Goal: Task Accomplishment & Management: Use online tool/utility

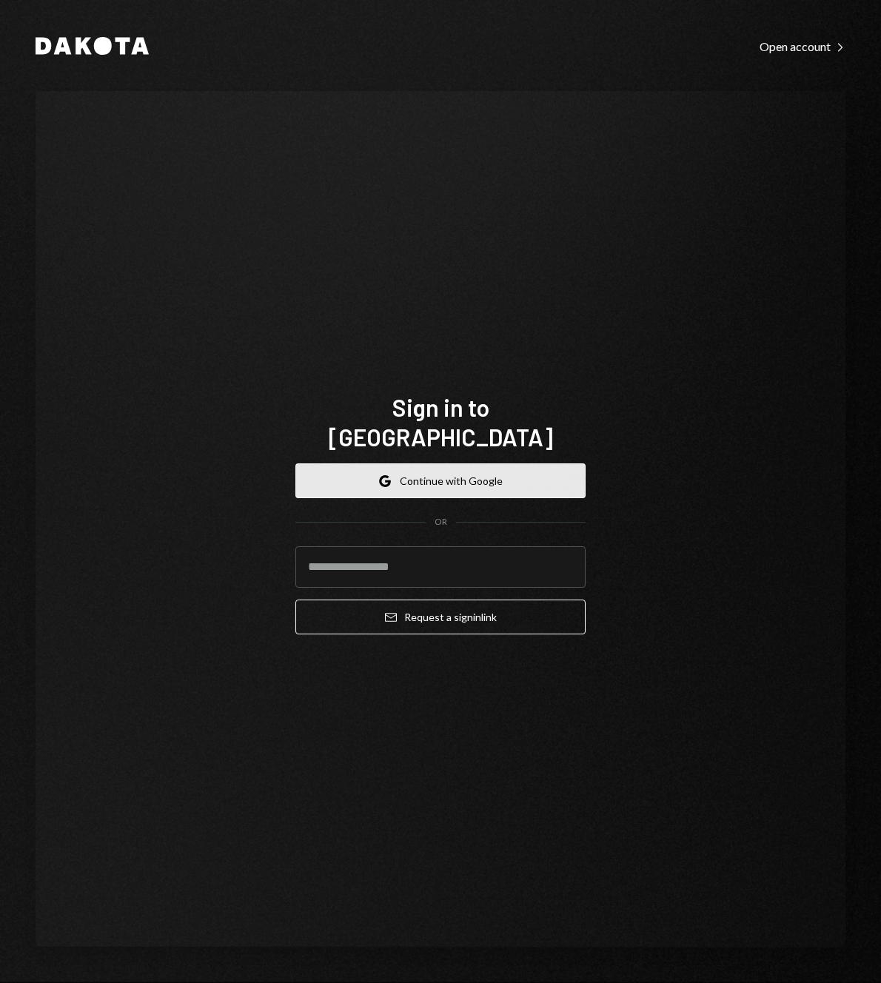
click at [448, 463] on button "Google Continue with Google" at bounding box center [440, 480] width 290 height 35
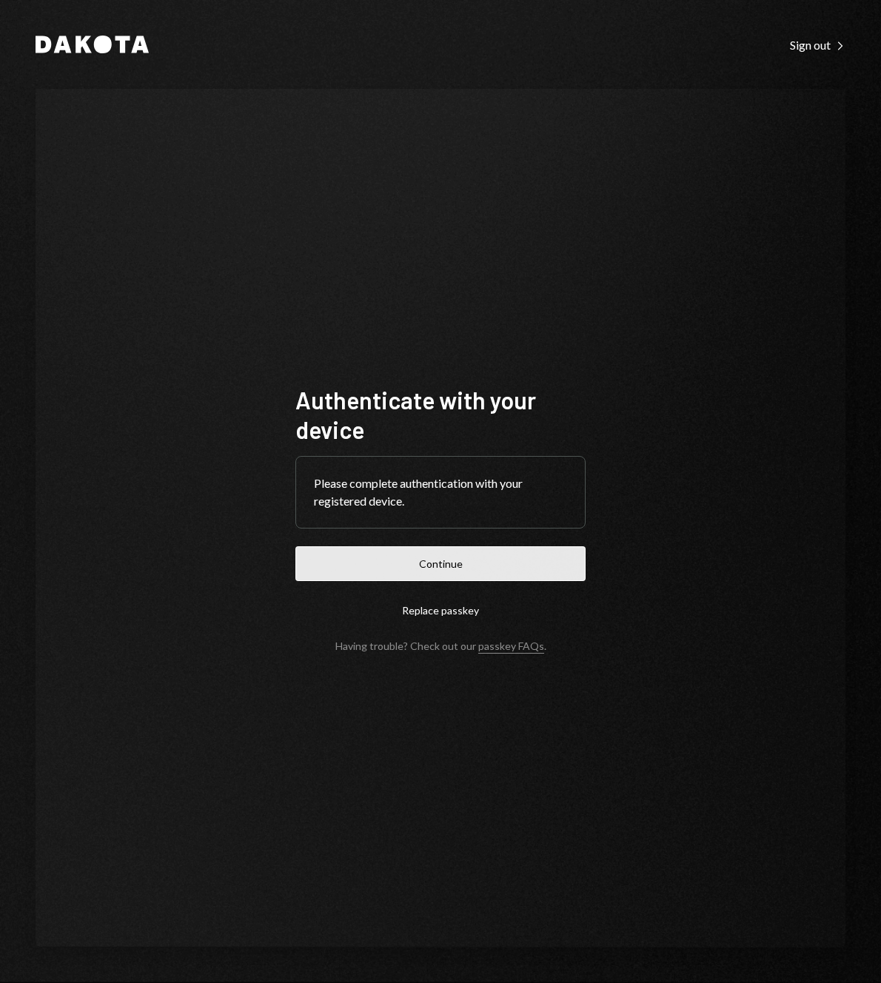
click at [485, 574] on button "Continue" at bounding box center [440, 563] width 290 height 35
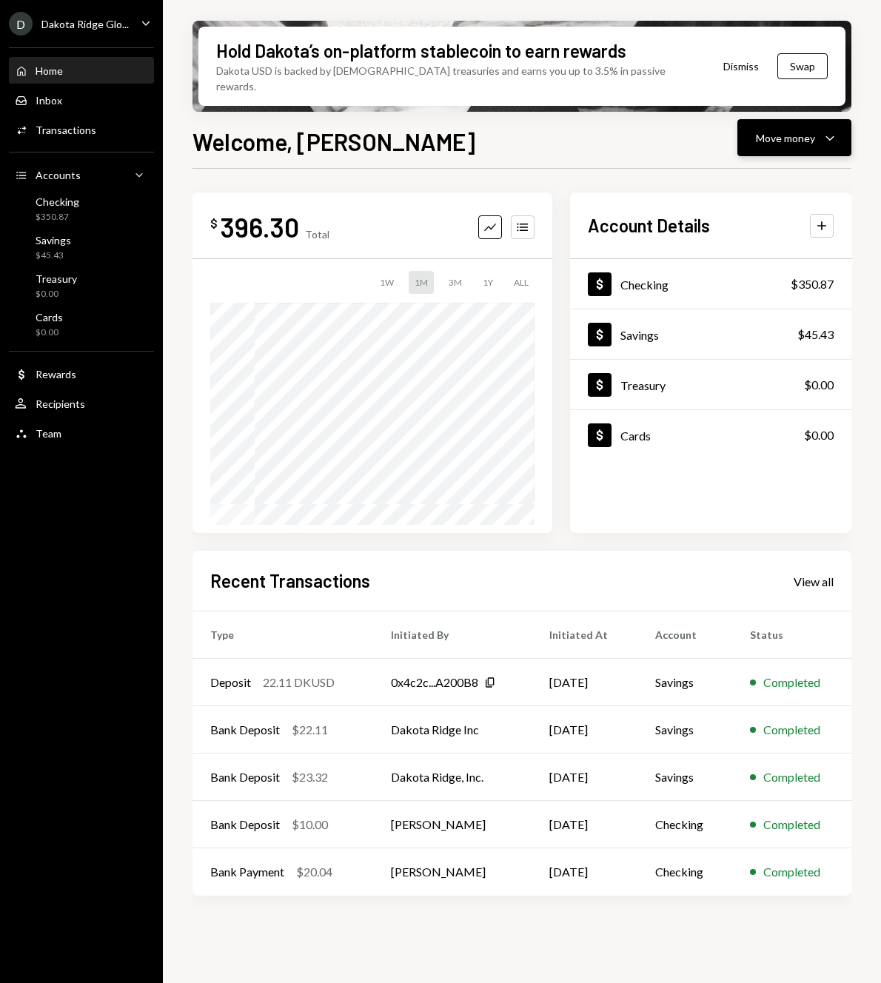
click at [788, 130] on div "Move money" at bounding box center [785, 138] width 59 height 16
click at [758, 166] on div "Send" at bounding box center [782, 167] width 108 height 16
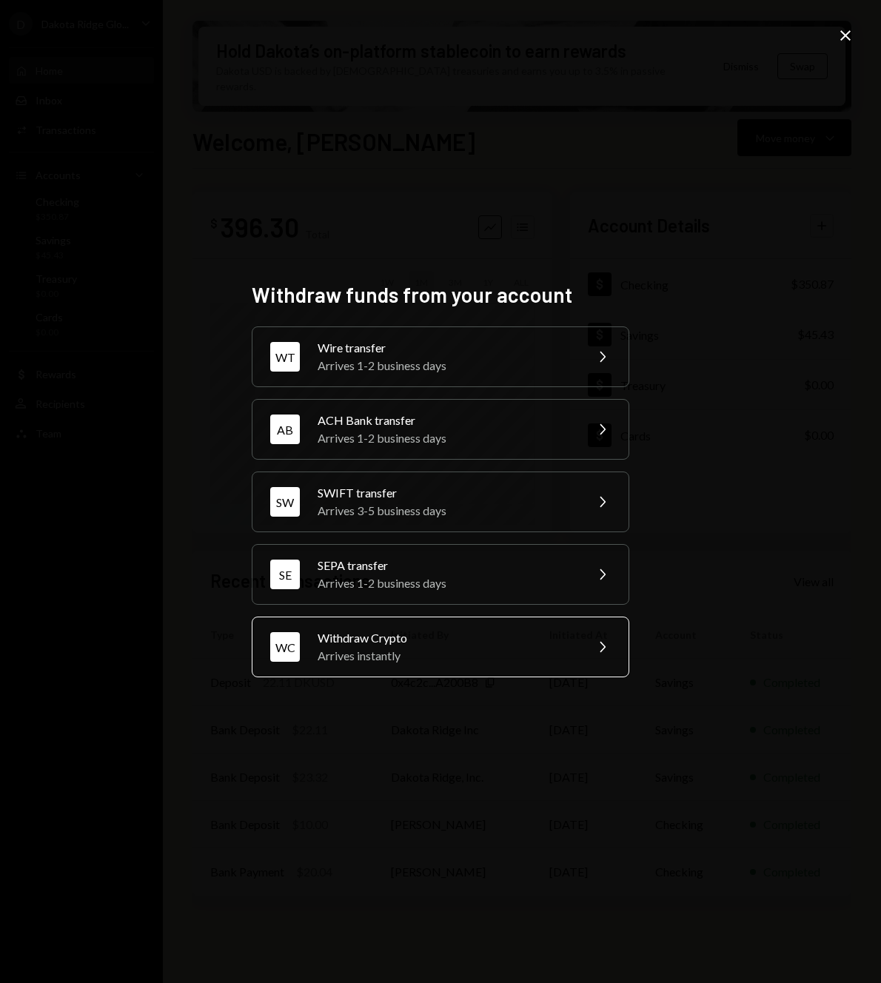
click at [500, 660] on div "Arrives instantly" at bounding box center [447, 656] width 258 height 18
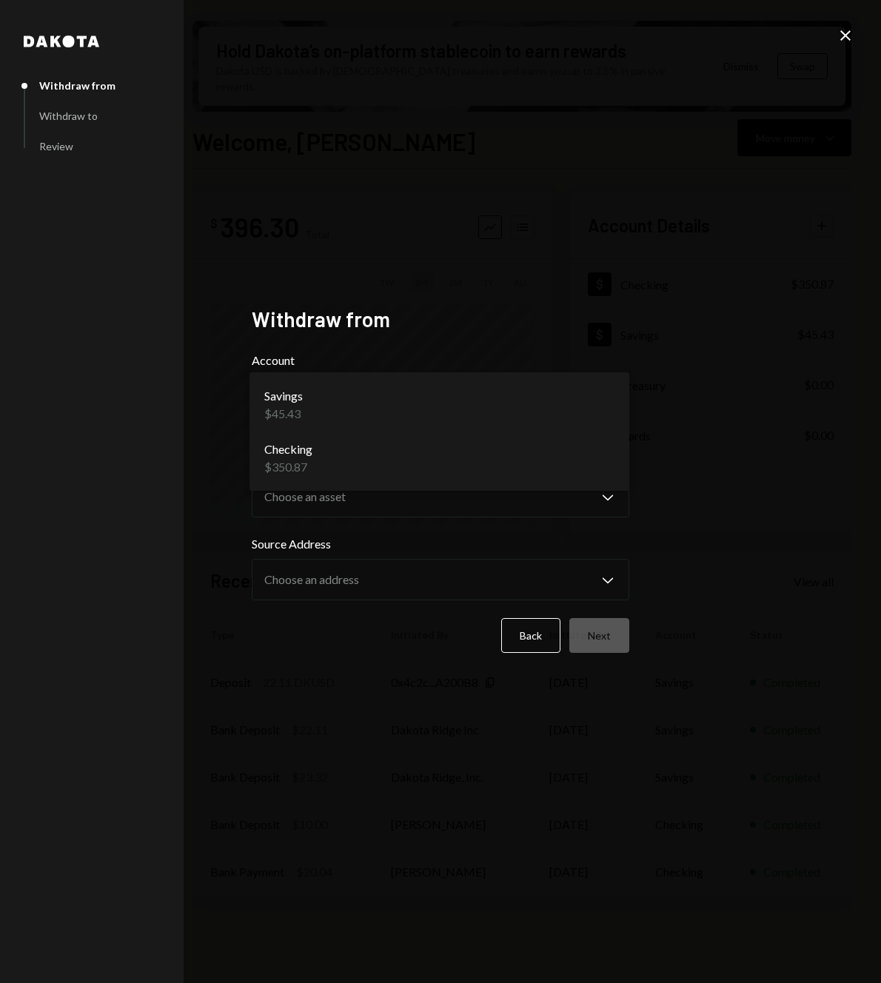
click at [486, 404] on body "D Dakota Ridge Glo... Caret Down Home Home Inbox Inbox Activities Transactions …" at bounding box center [440, 491] width 881 height 983
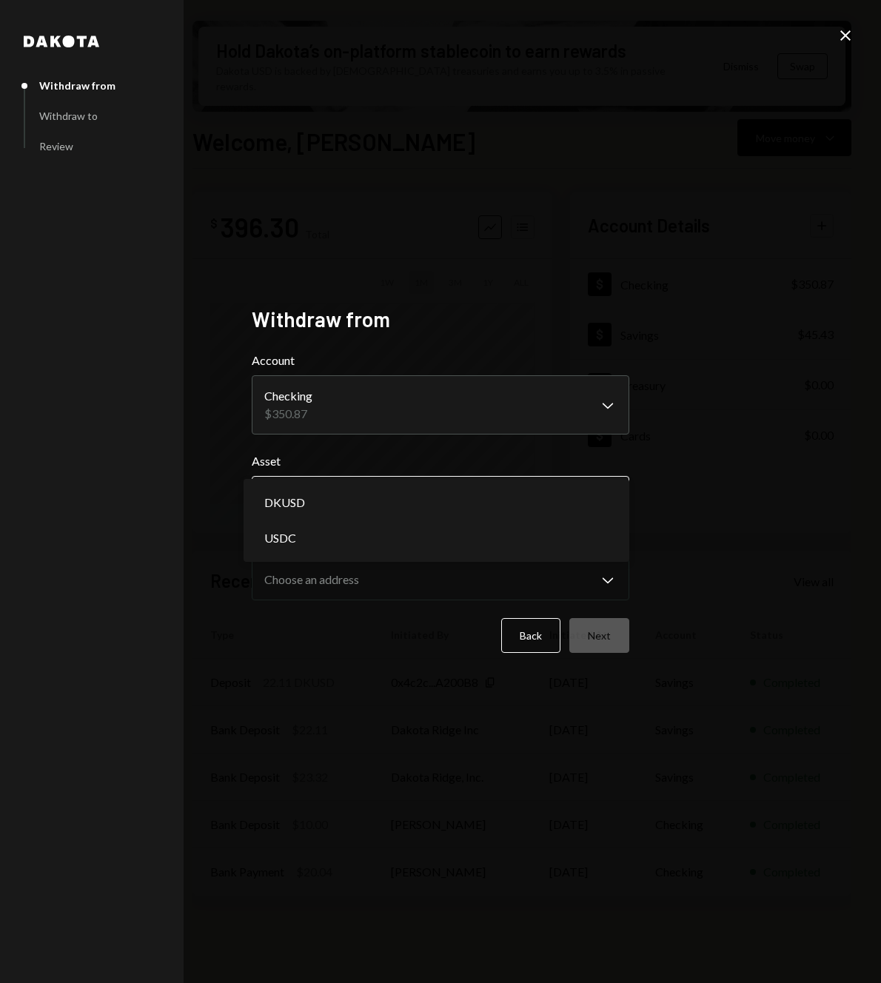
click at [460, 499] on body "D Dakota Ridge Glo... Caret Down Home Home Inbox Inbox Activities Transactions …" at bounding box center [440, 491] width 881 height 983
click at [462, 392] on body "D Dakota Ridge Glo... Caret Down Home Home Inbox Inbox Activities Transactions …" at bounding box center [440, 491] width 881 height 983
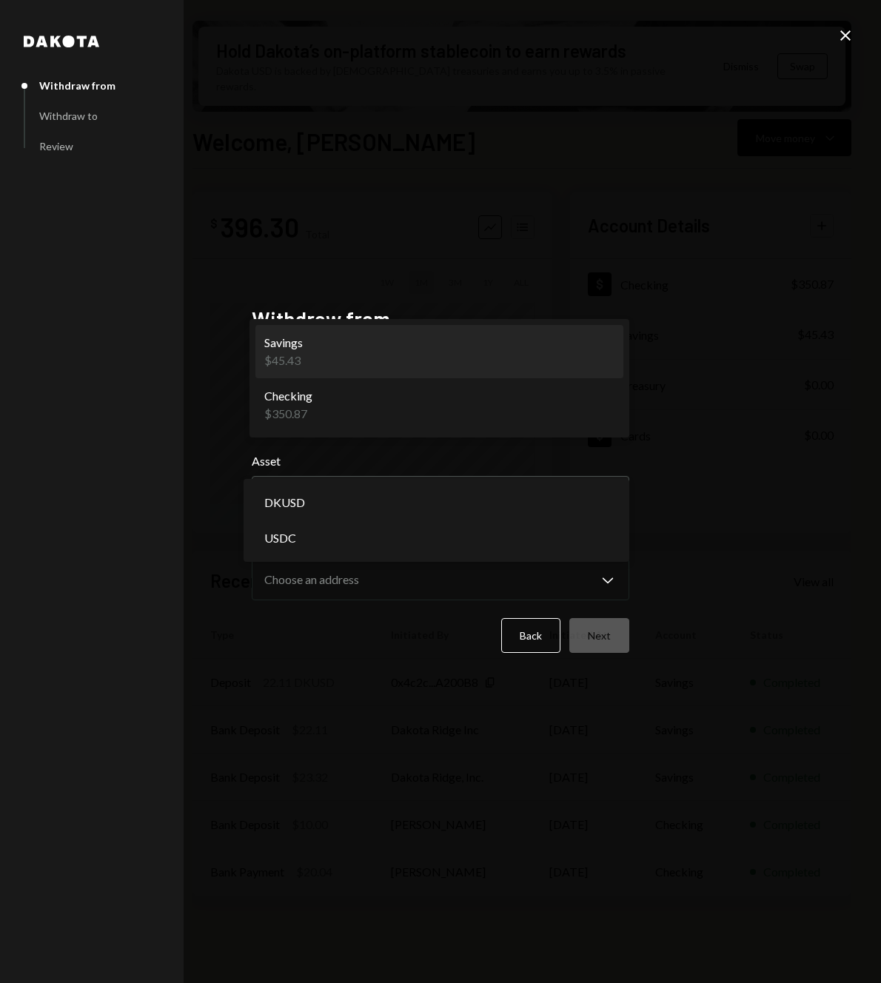
select select "**********"
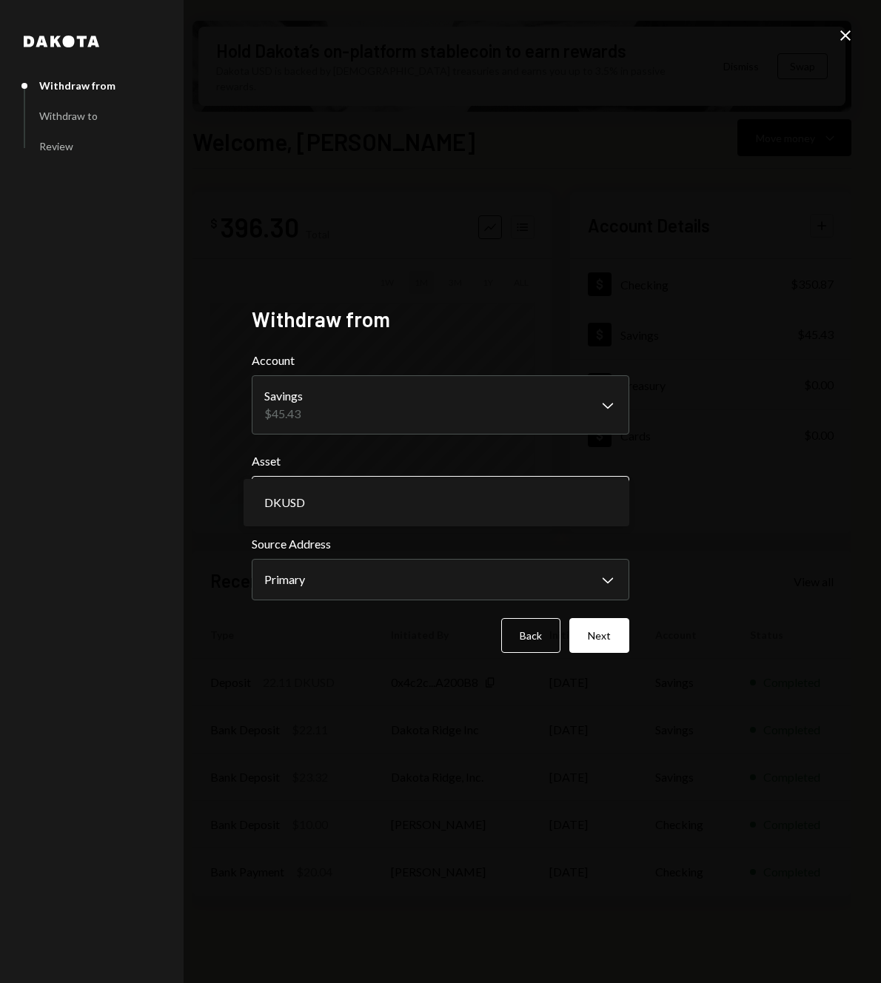
click at [424, 487] on body "D Dakota Ridge Glo... Caret Down Home Home Inbox Inbox Activities Transactions …" at bounding box center [440, 491] width 881 height 983
click at [497, 463] on label "Asset" at bounding box center [441, 461] width 378 height 18
click at [848, 40] on icon "Close" at bounding box center [846, 36] width 18 height 18
